Goal: Task Accomplishment & Management: Manage account settings

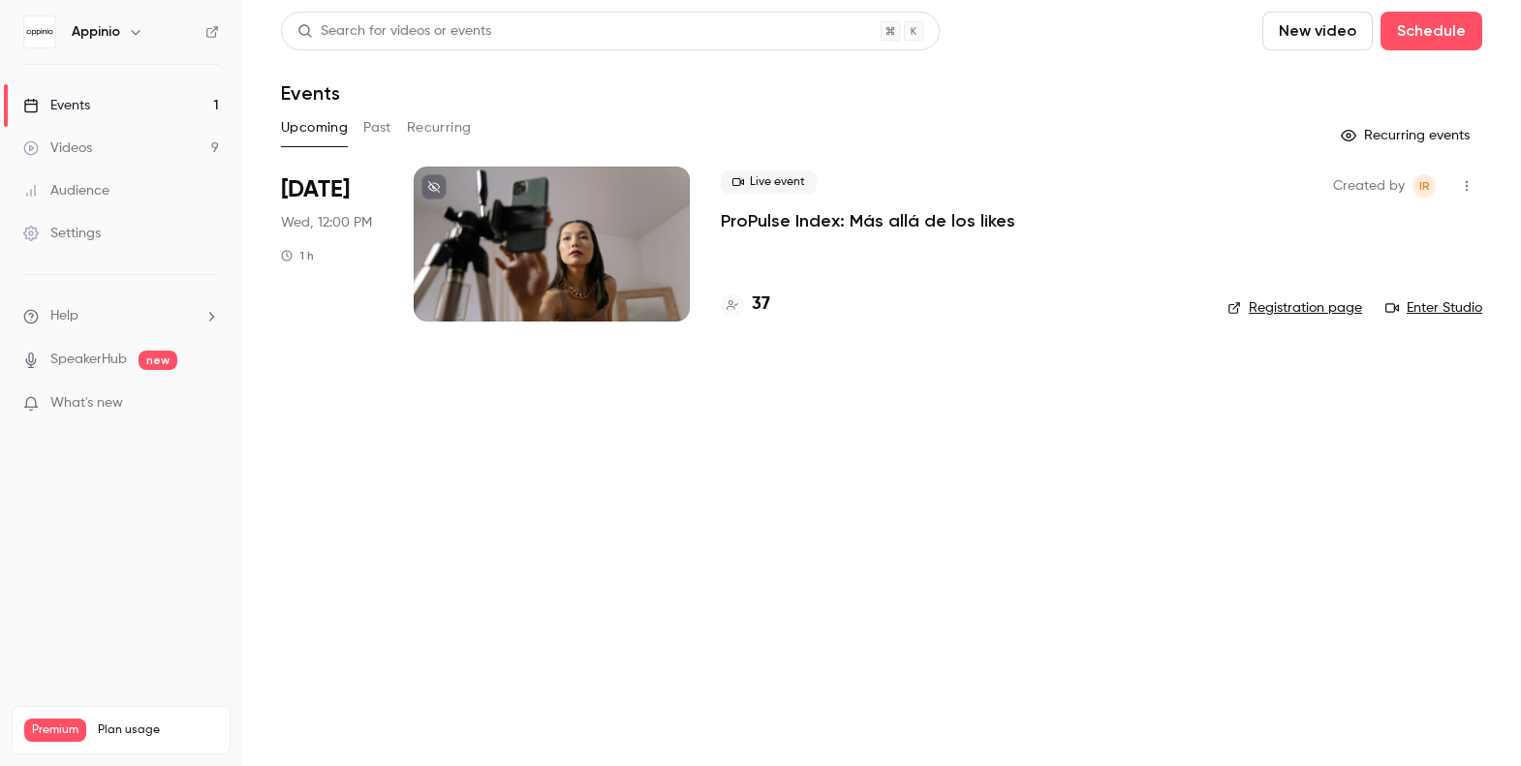
click at [560, 250] on div at bounding box center [552, 244] width 276 height 155
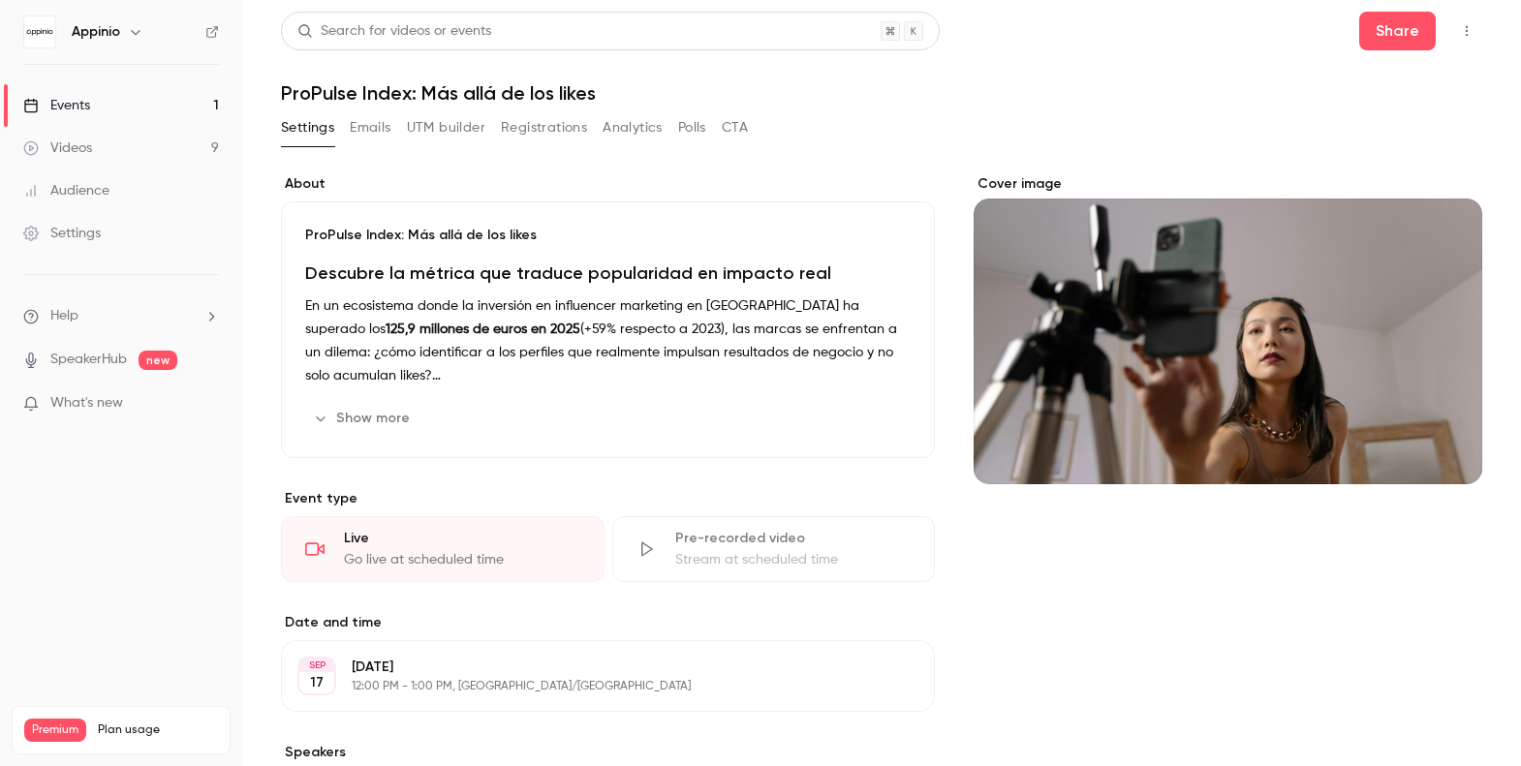
click at [527, 126] on button "Registrations" at bounding box center [544, 127] width 86 height 31
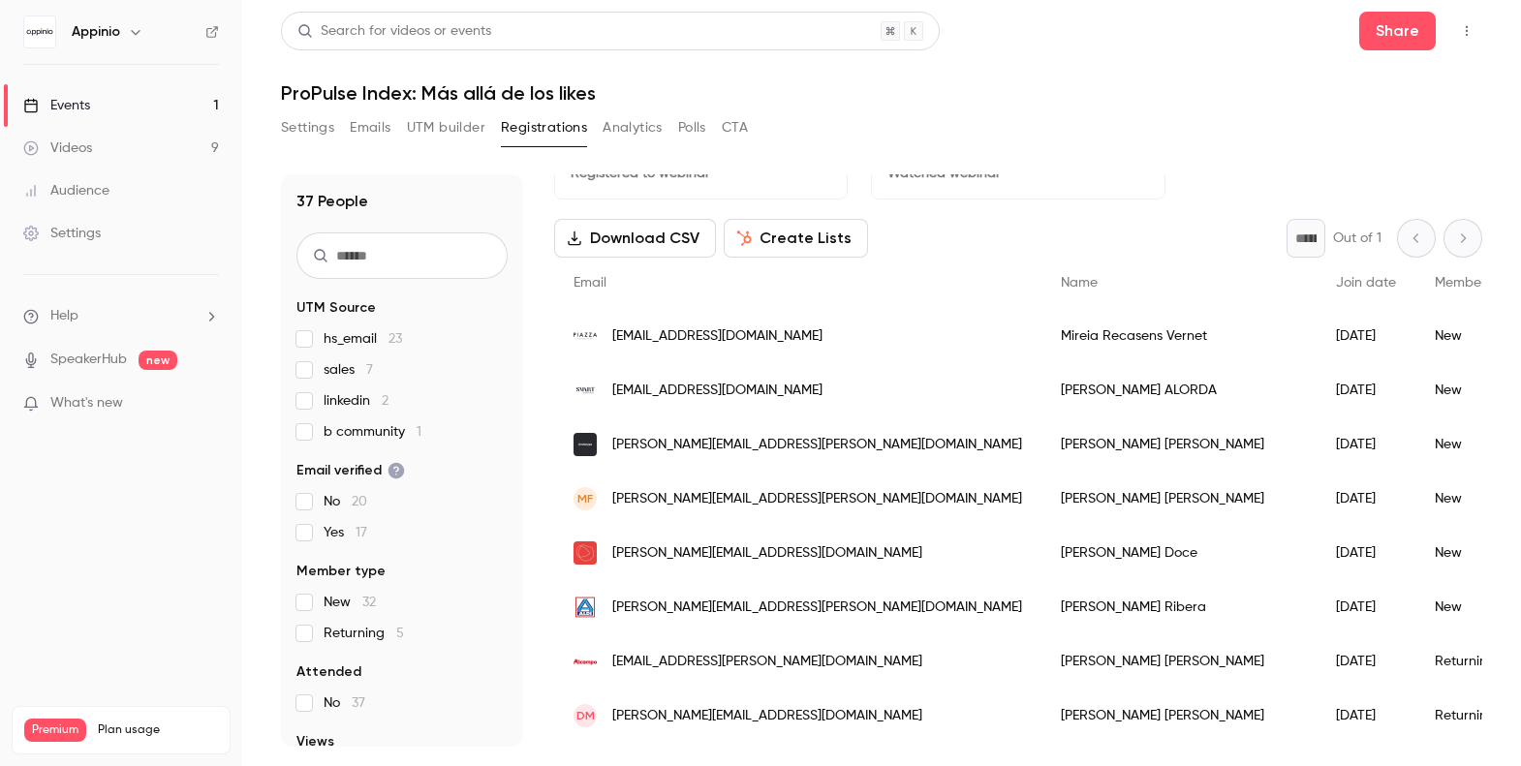
scroll to position [58, 0]
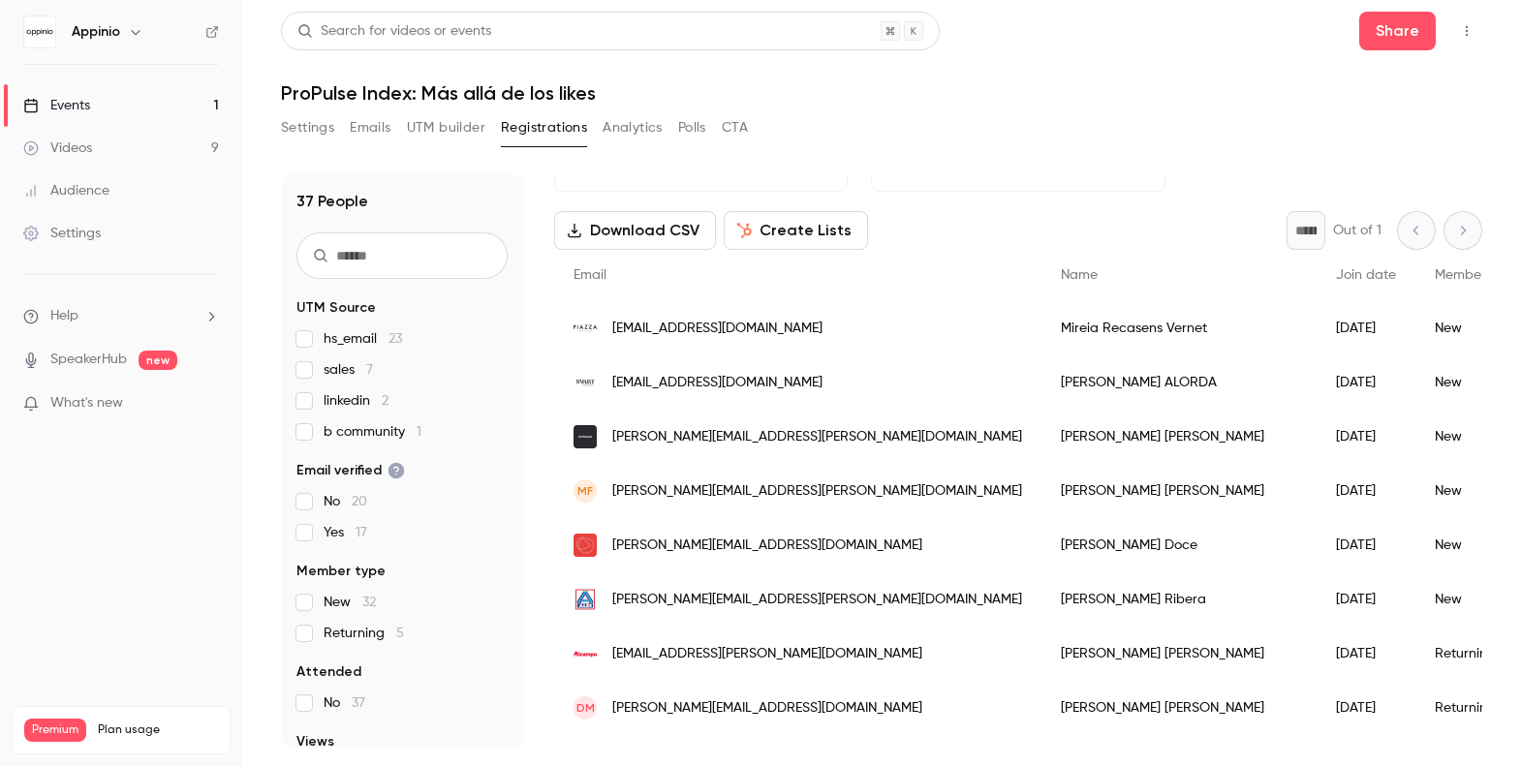
click at [310, 129] on button "Settings" at bounding box center [307, 127] width 53 height 31
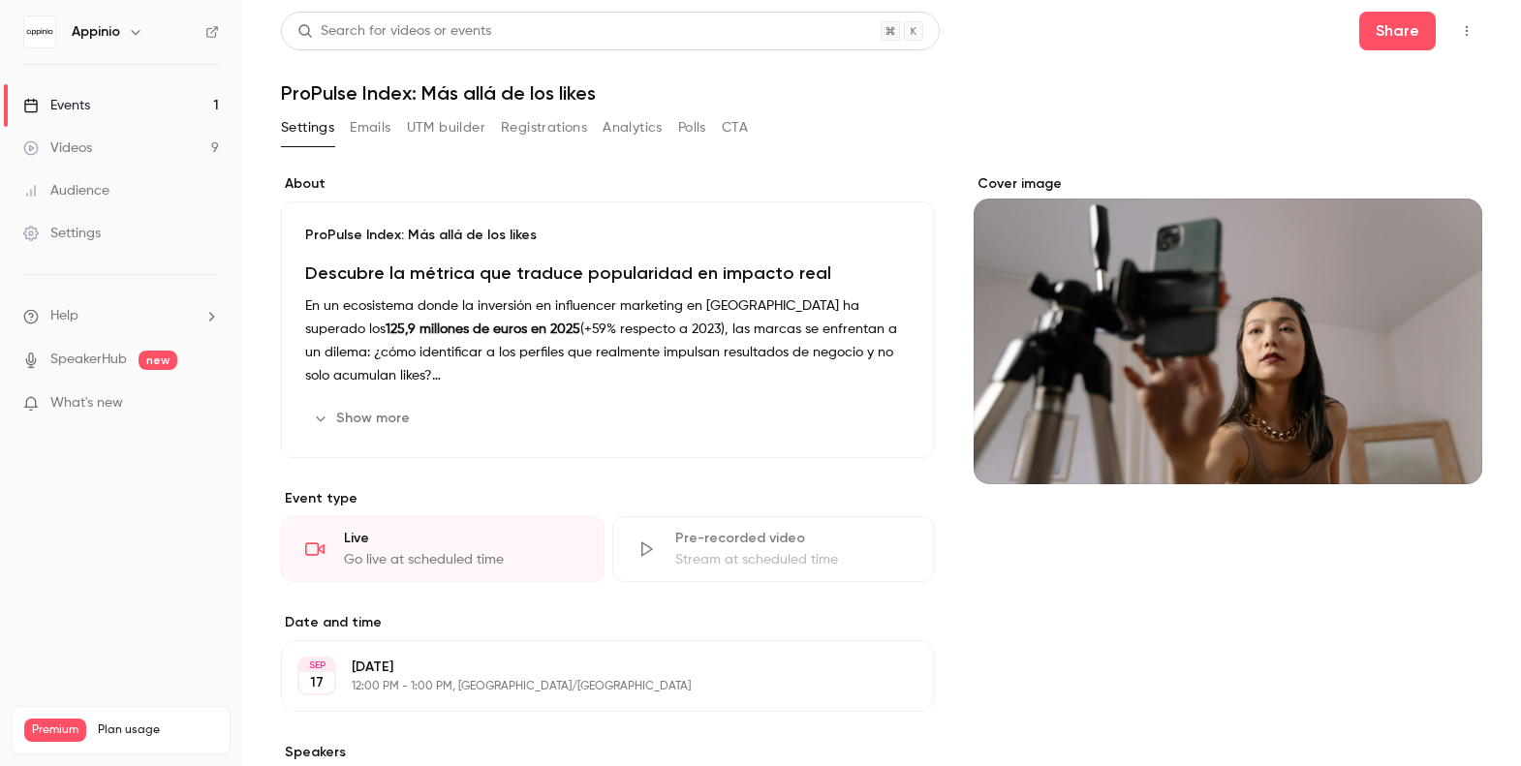
click at [509, 341] on p "En un ecosistema donde la inversión en influencer marketing en [GEOGRAPHIC_DATA…" at bounding box center [608, 341] width 606 height 93
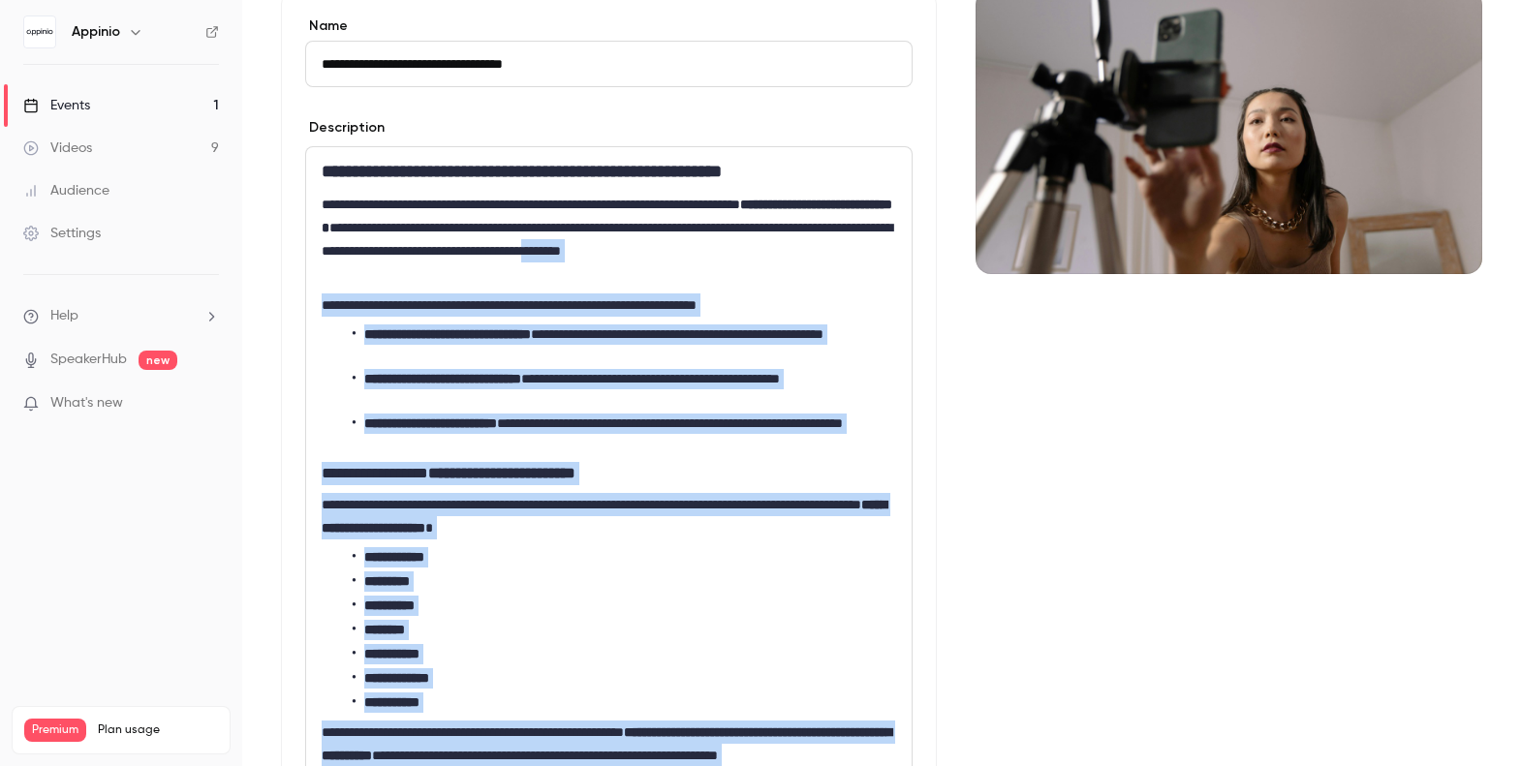
scroll to position [172, 0]
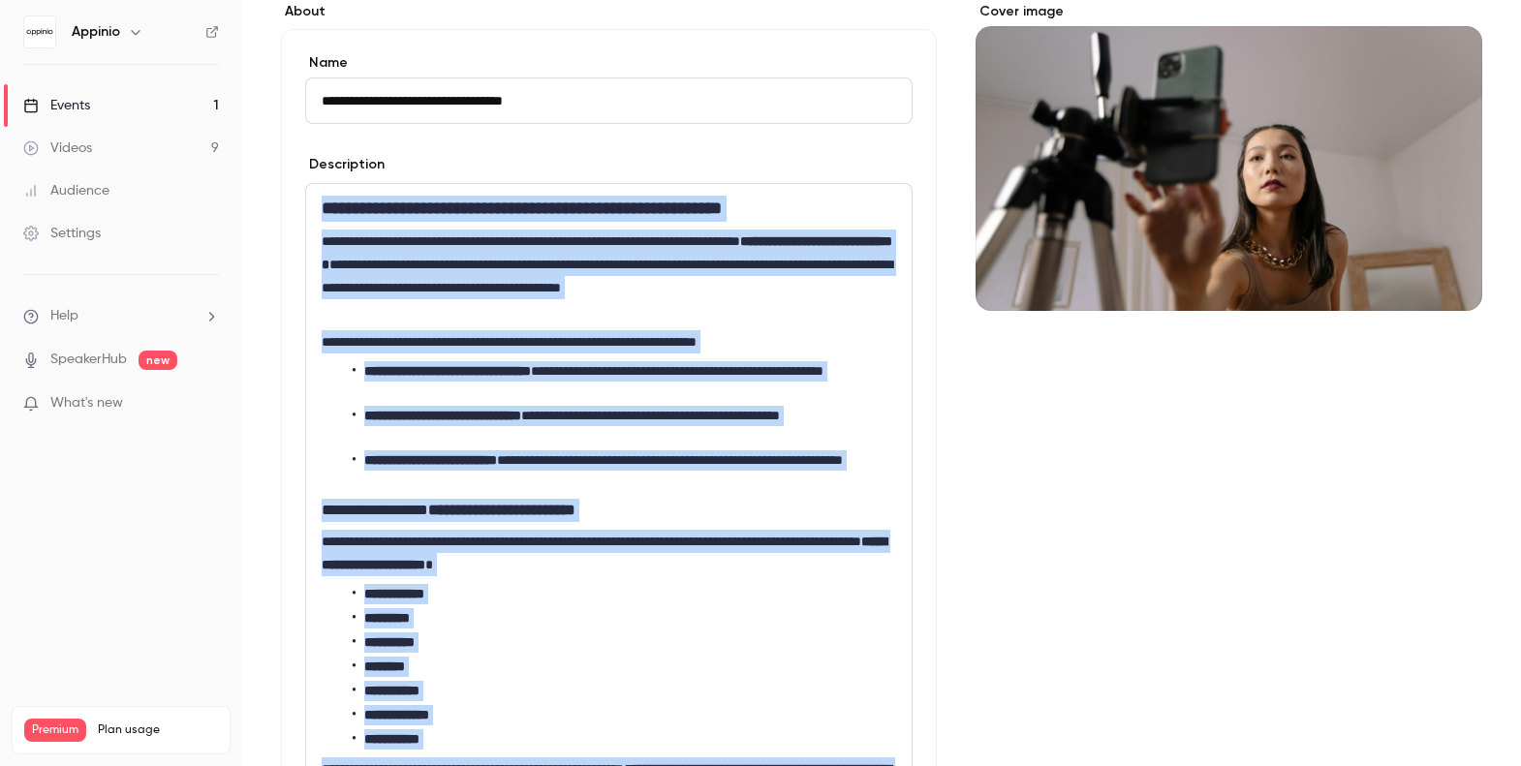
drag, startPoint x: 494, startPoint y: 500, endPoint x: 312, endPoint y: 215, distance: 338.2
click at [312, 215] on div "**********" at bounding box center [609, 624] width 606 height 880
copy div "**********"
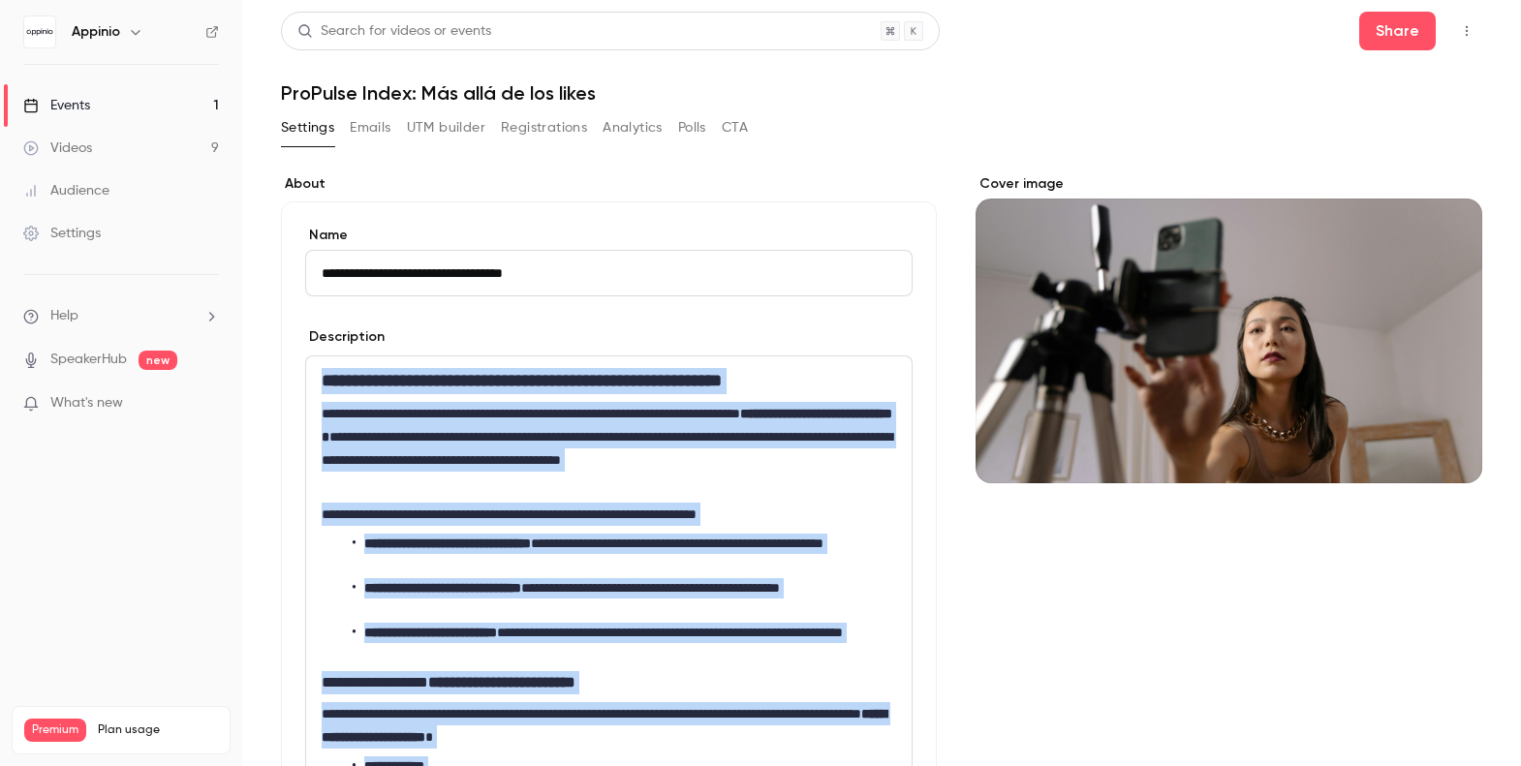
click at [464, 123] on button "UTM builder" at bounding box center [446, 127] width 78 height 31
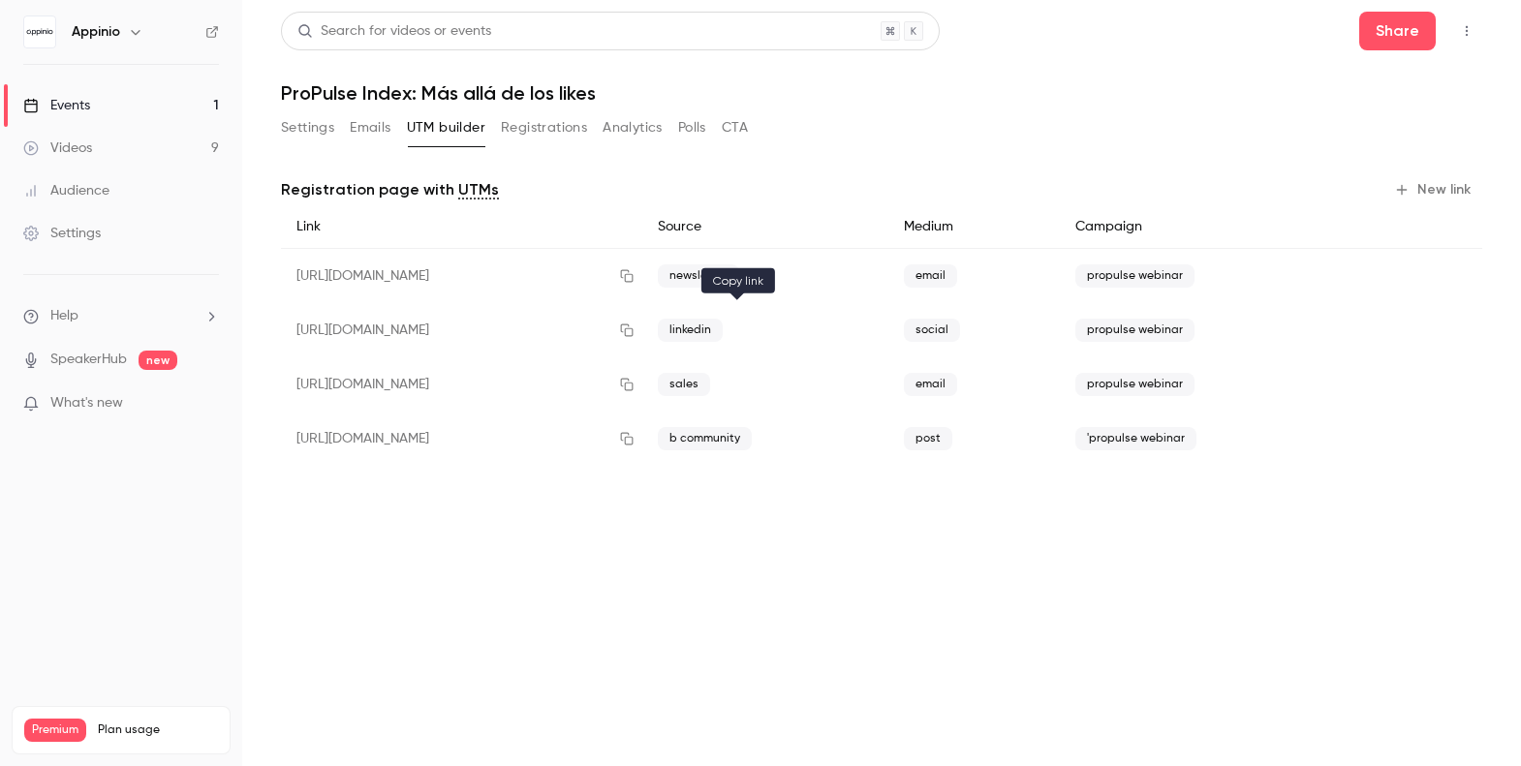
click at [635, 333] on icon "button" at bounding box center [627, 331] width 16 height 14
click at [558, 126] on button "Registrations" at bounding box center [544, 127] width 86 height 31
